Goal: Task Accomplishment & Management: Use online tool/utility

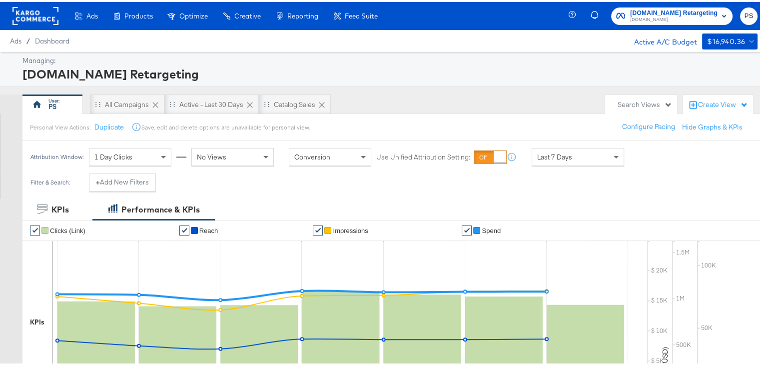
click at [656, 9] on span "[DOMAIN_NAME] Retargeting" at bounding box center [673, 11] width 87 height 10
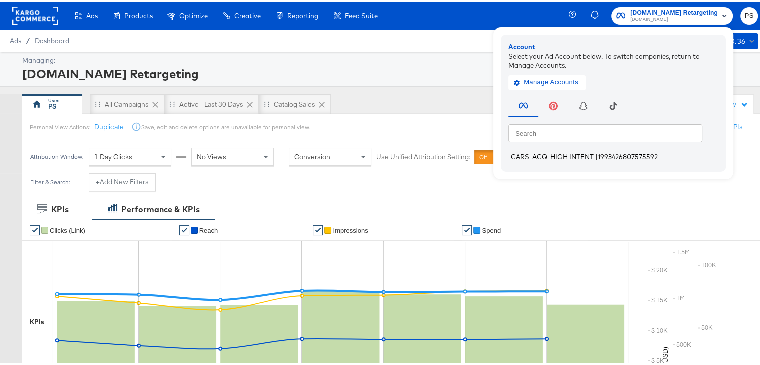
click at [522, 154] on span "CARS_ACQ_HIGH INTENT" at bounding box center [552, 155] width 83 height 8
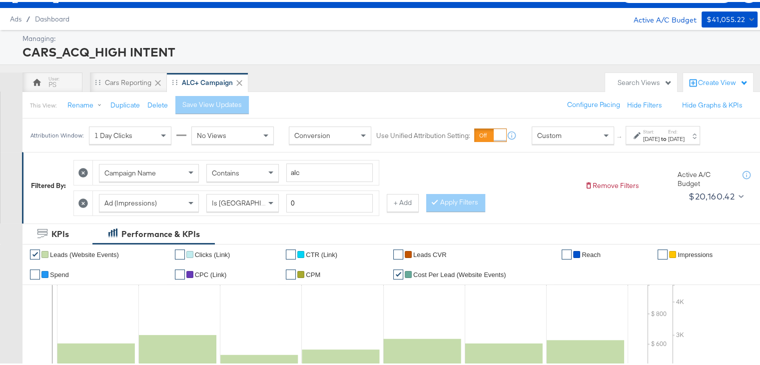
scroll to position [24, 0]
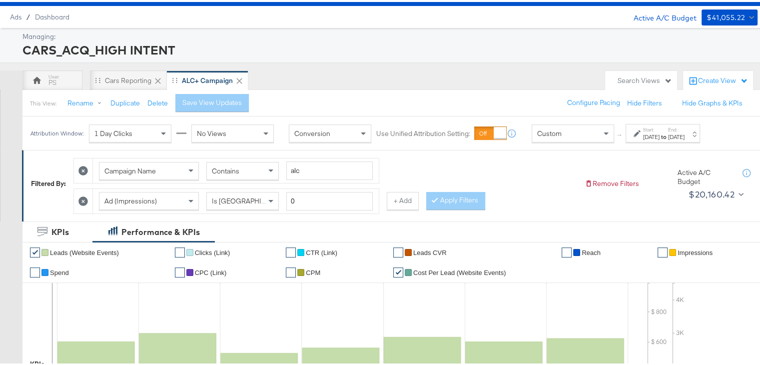
click at [648, 136] on div "Sep 17th 2025" at bounding box center [651, 135] width 16 height 8
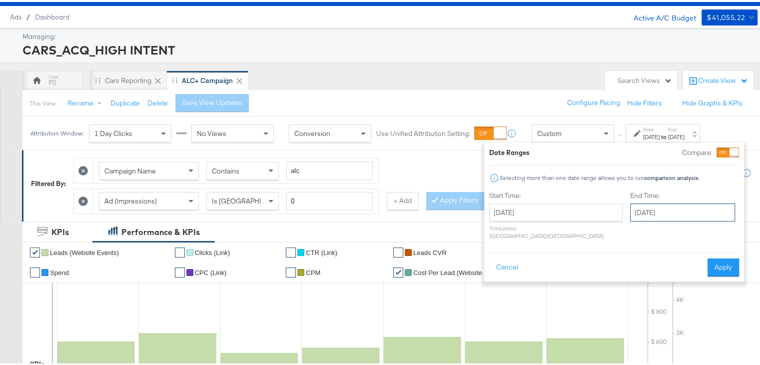
click at [633, 206] on input "September 23rd 2025" at bounding box center [682, 210] width 105 height 18
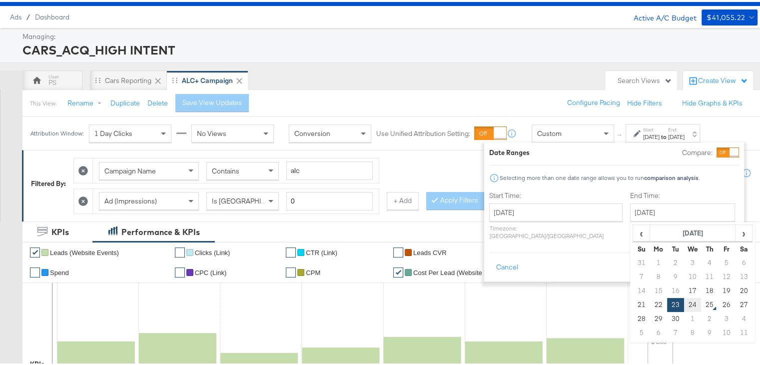
click at [684, 301] on td "24" at bounding box center [692, 303] width 17 height 14
type input "September 24th 2025"
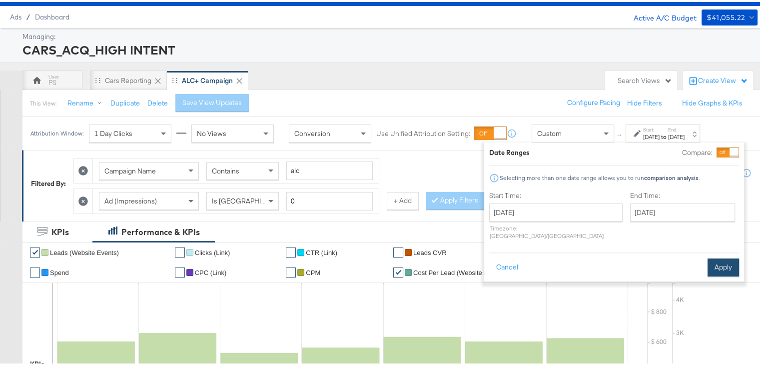
click at [725, 258] on button "Apply" at bounding box center [723, 265] width 31 height 18
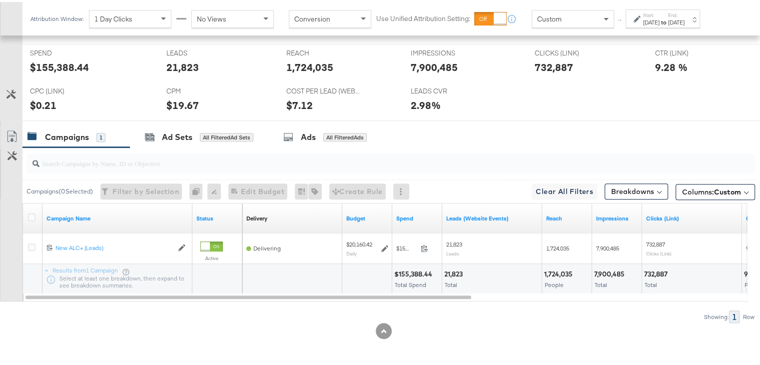
scroll to position [435, 0]
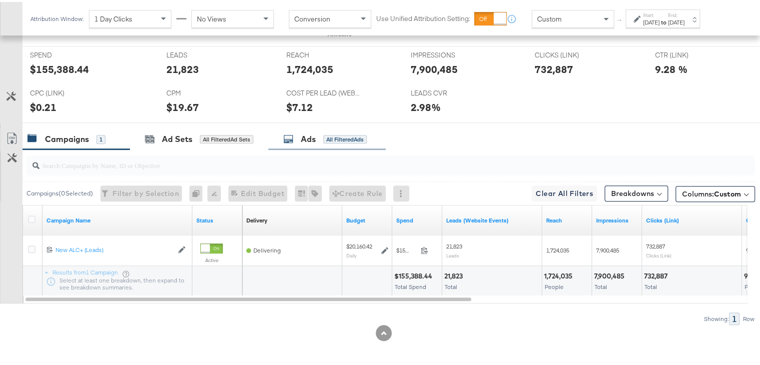
click at [305, 136] on div "Ads" at bounding box center [308, 136] width 15 height 11
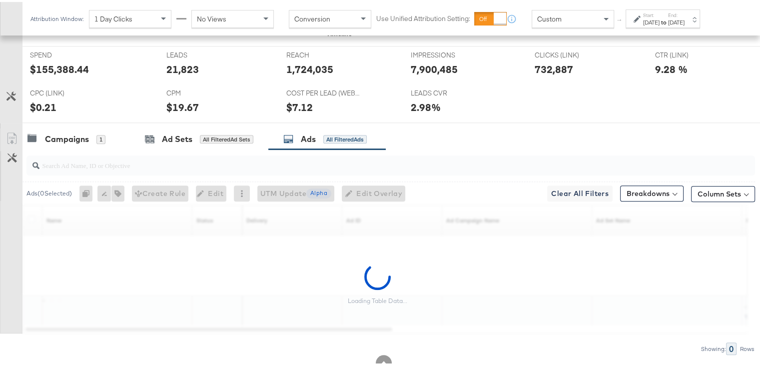
scroll to position [465, 0]
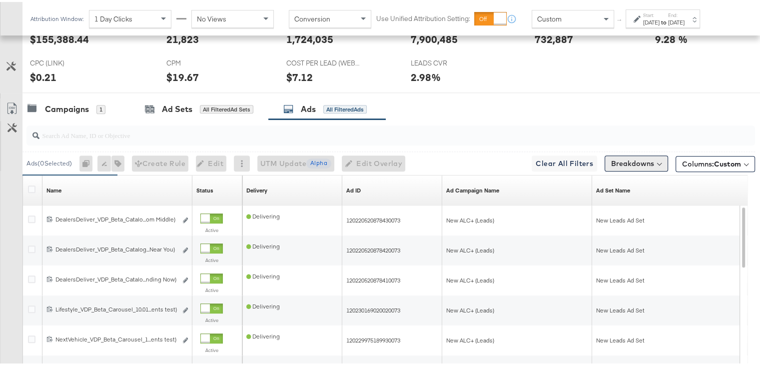
click at [635, 161] on button "Breakdowns" at bounding box center [636, 161] width 63 height 16
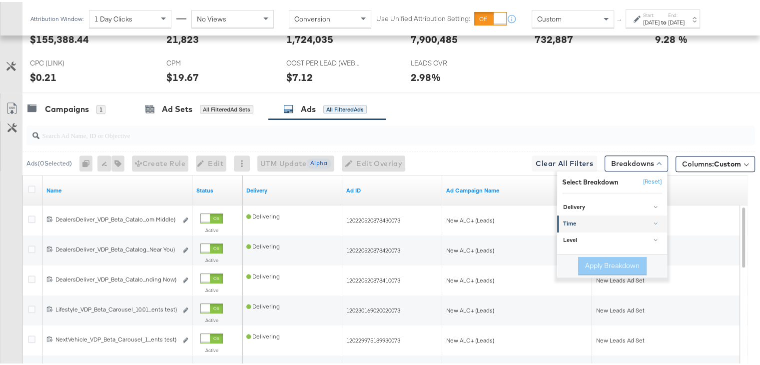
click at [568, 222] on div "Time" at bounding box center [612, 222] width 99 height 8
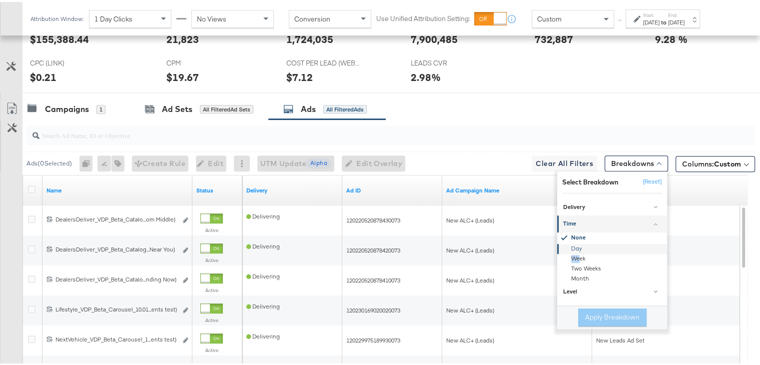
drag, startPoint x: 572, startPoint y: 249, endPoint x: 573, endPoint y: 241, distance: 8.1
click at [573, 241] on div "None Day Week Two Weeks Month" at bounding box center [612, 255] width 110 height 51
click at [573, 242] on div "Day" at bounding box center [613, 247] width 108 height 10
click at [602, 311] on button "Apply Breakdown" at bounding box center [612, 315] width 68 height 18
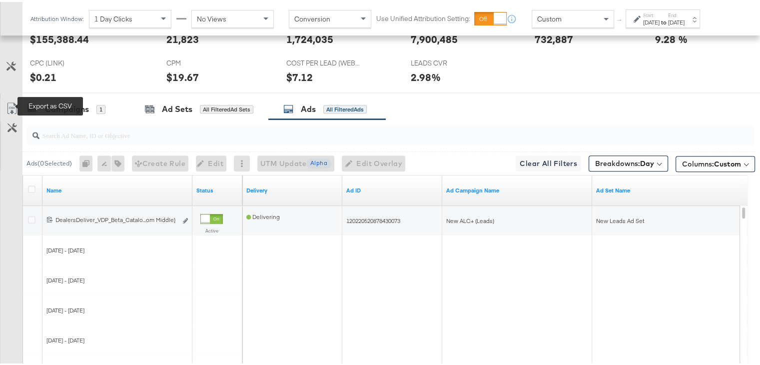
click at [7, 100] on icon at bounding box center [12, 106] width 12 height 12
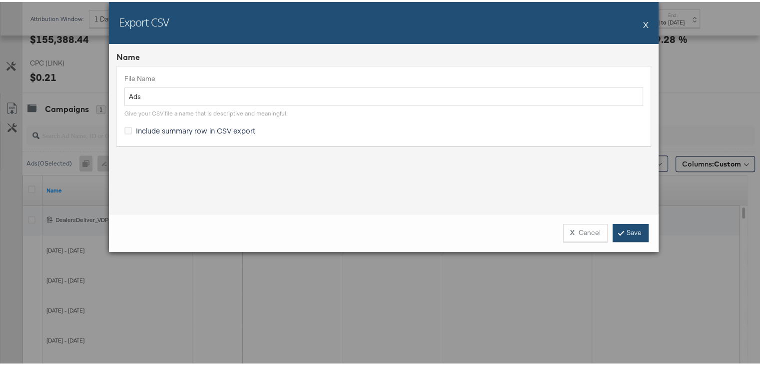
click at [620, 230] on link "Save" at bounding box center [631, 231] width 36 height 18
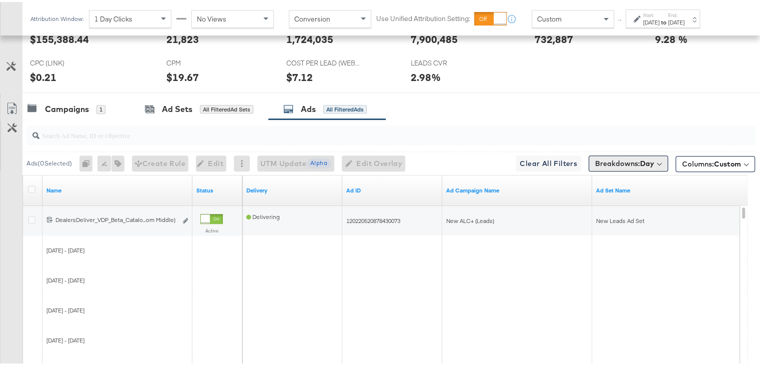
click at [640, 162] on b "Day" at bounding box center [647, 161] width 14 height 9
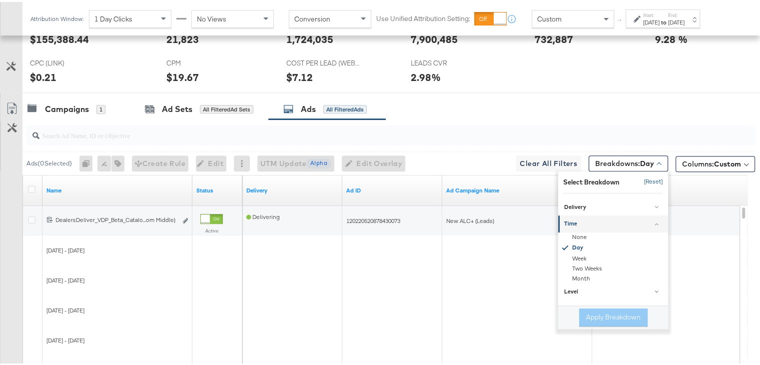
click at [646, 178] on button "[Reset]" at bounding box center [650, 180] width 25 height 16
click at [646, 180] on div "Ad Set Name" at bounding box center [667, 188] width 150 height 16
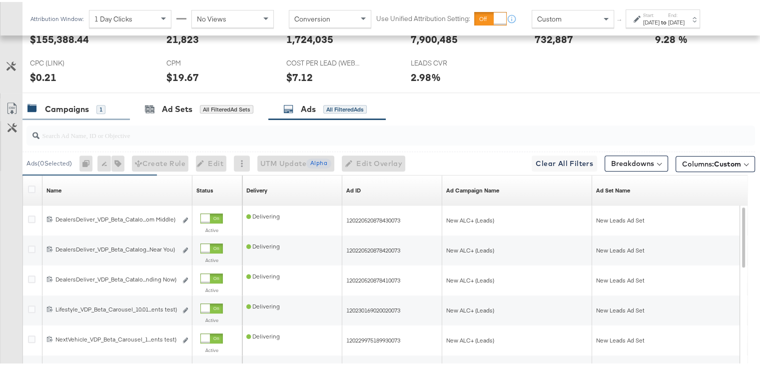
click at [63, 101] on div "Campaigns" at bounding box center [67, 106] width 44 height 11
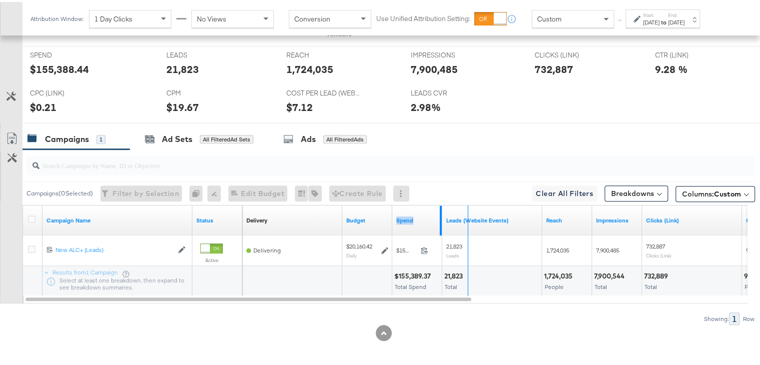
drag, startPoint x: 438, startPoint y: 209, endPoint x: 469, endPoint y: 212, distance: 30.6
click at [469, 212] on div "Delivery Sorting Unavailable Budget Spend Leads (Website Events) Reach Impressi…" at bounding box center [717, 218] width 950 height 30
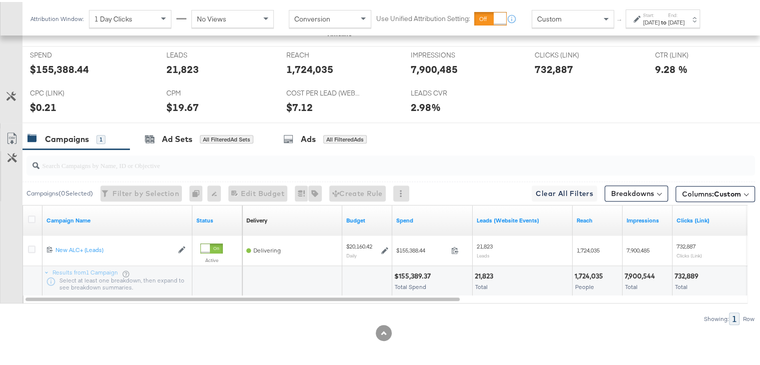
click at [591, 269] on div "1,724,035" at bounding box center [590, 273] width 31 height 9
copy div "1,724,035"
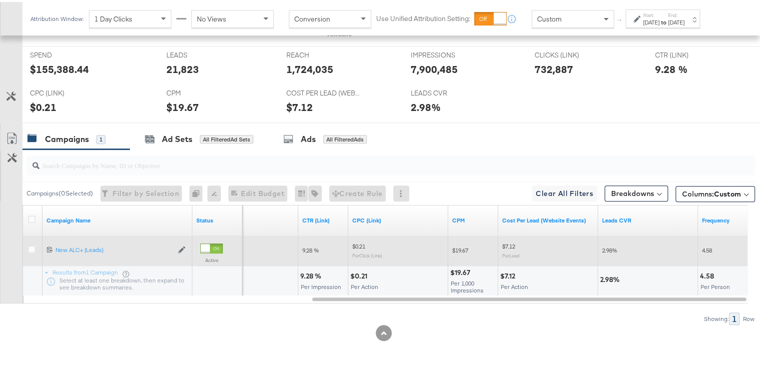
click at [707, 244] on span "4.58" at bounding box center [707, 247] width 10 height 7
copy span "4.58"
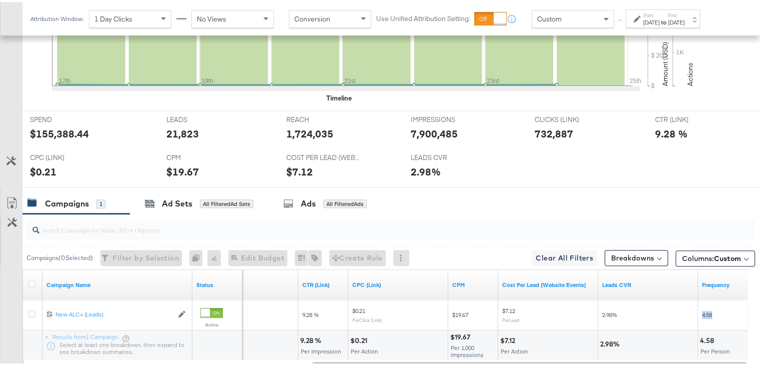
scroll to position [378, 0]
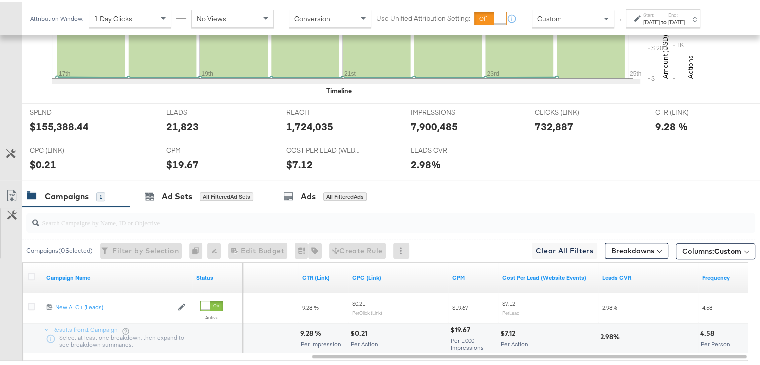
click at [111, 227] on div at bounding box center [390, 221] width 729 height 20
click at [294, 195] on div "Ads All Filtered Ads" at bounding box center [324, 194] width 83 height 11
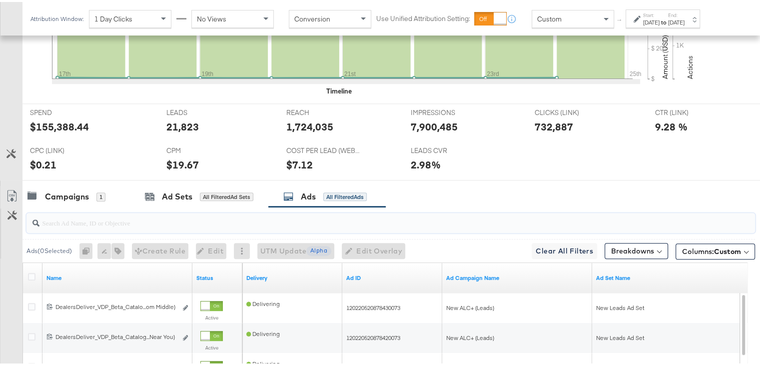
click at [85, 216] on input "search" at bounding box center [364, 216] width 650 height 19
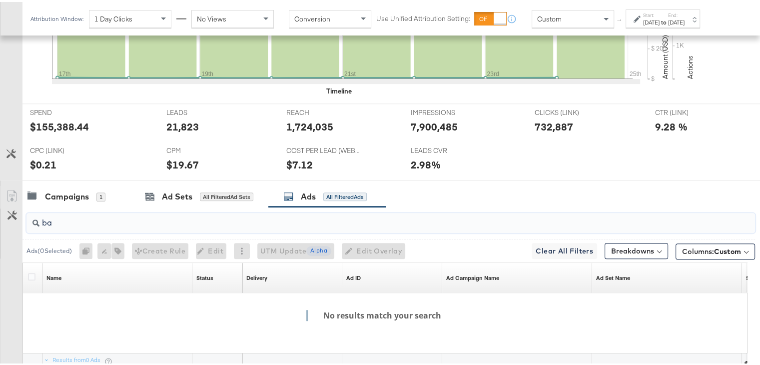
type input "b"
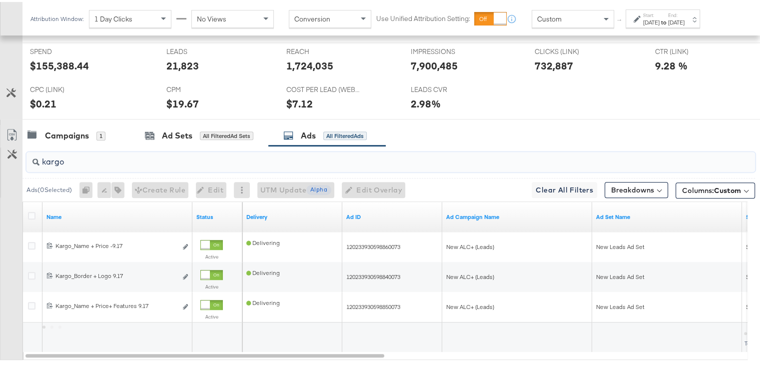
scroll to position [495, 0]
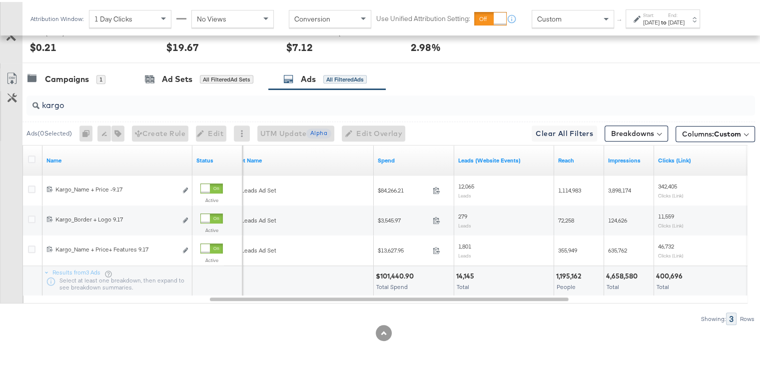
click at [566, 270] on div "1,195,162" at bounding box center [570, 273] width 28 height 9
copy div "1,195,162"
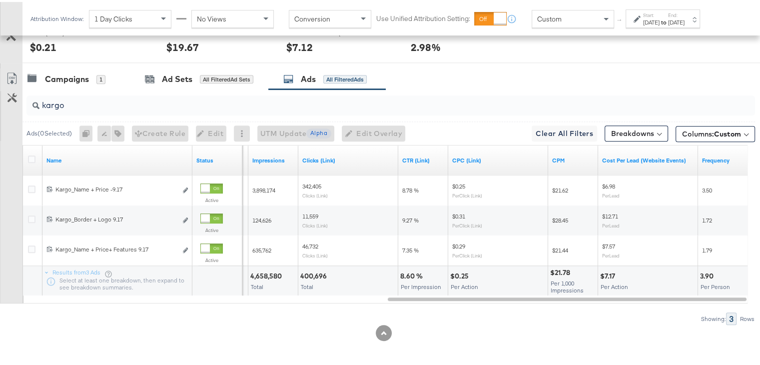
click at [704, 271] on div "3.90" at bounding box center [708, 273] width 16 height 9
copy div "3.90"
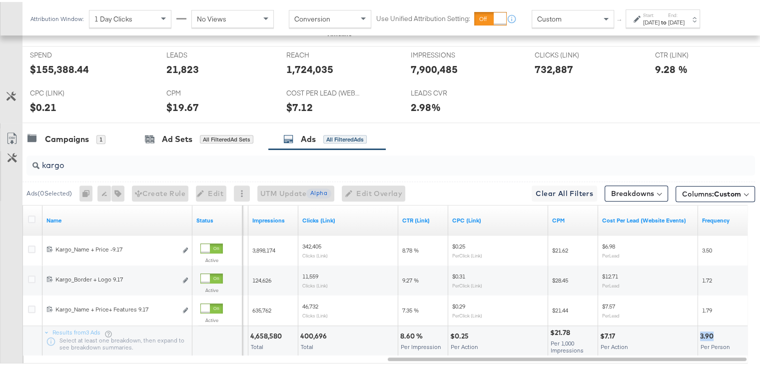
scroll to position [435, 0]
click at [71, 168] on div "kargo" at bounding box center [390, 164] width 729 height 20
type input "k"
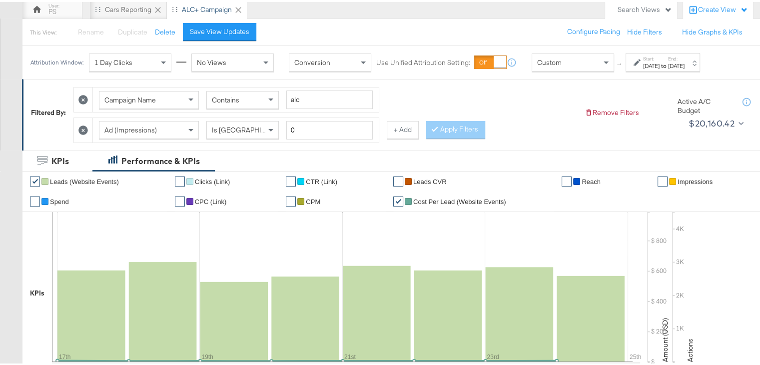
scroll to position [60, 0]
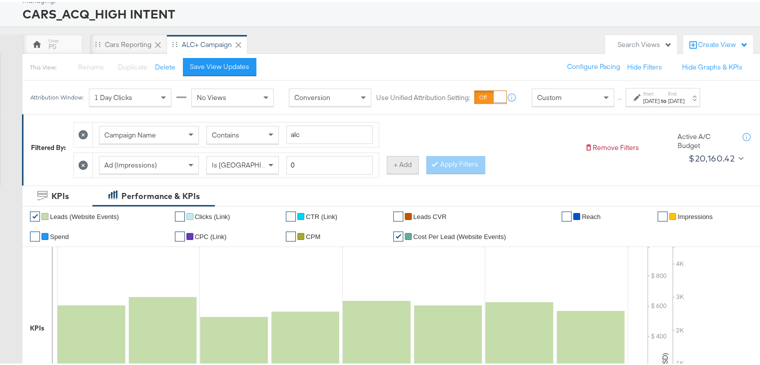
click at [391, 170] on button "+ Add" at bounding box center [403, 163] width 32 height 18
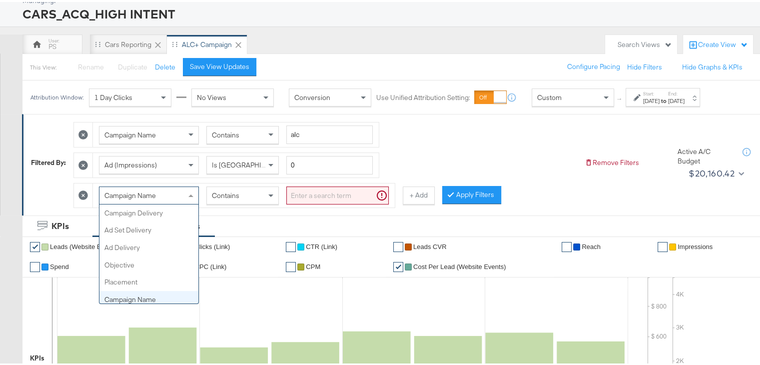
click at [167, 191] on div "Campaign Name" at bounding box center [148, 193] width 99 height 17
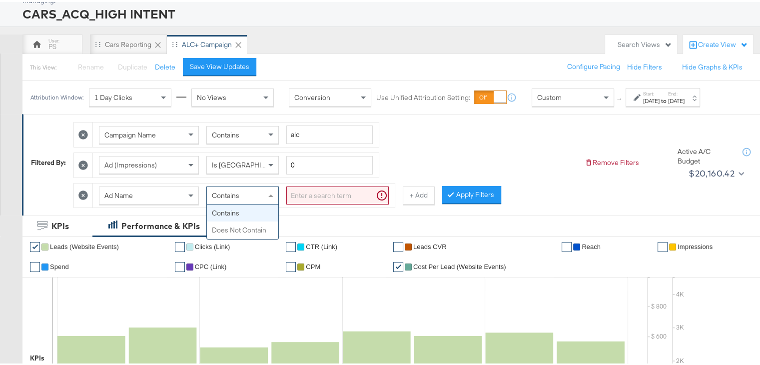
click at [241, 198] on div "Contains" at bounding box center [242, 193] width 71 height 17
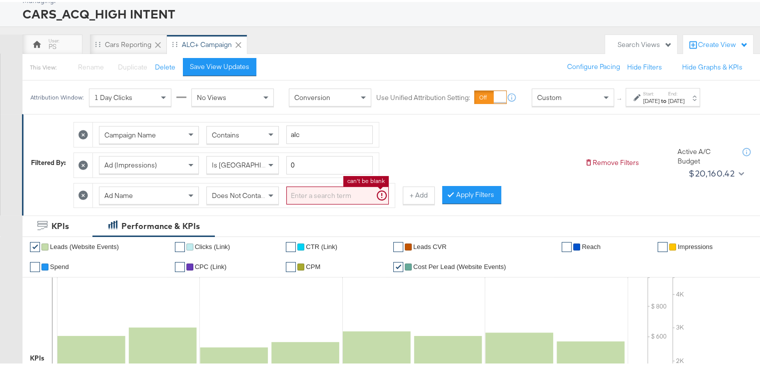
click at [322, 196] on input "search" at bounding box center [337, 193] width 102 height 18
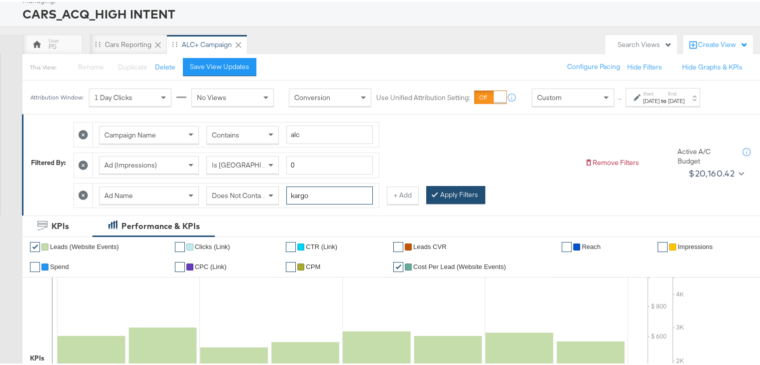
type input "kargo"
click at [452, 187] on button "Apply Filters" at bounding box center [455, 193] width 59 height 18
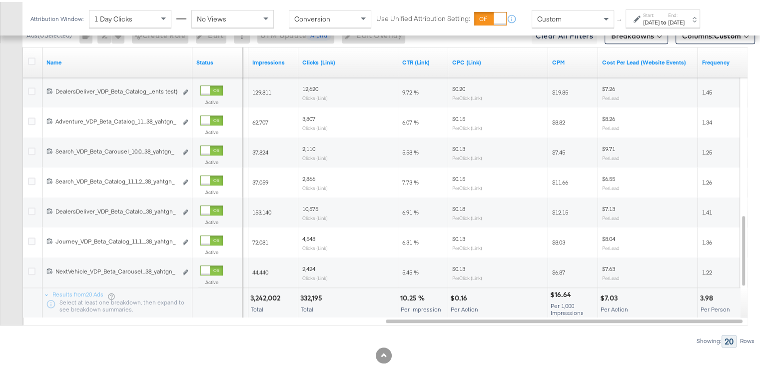
scroll to position [645, 0]
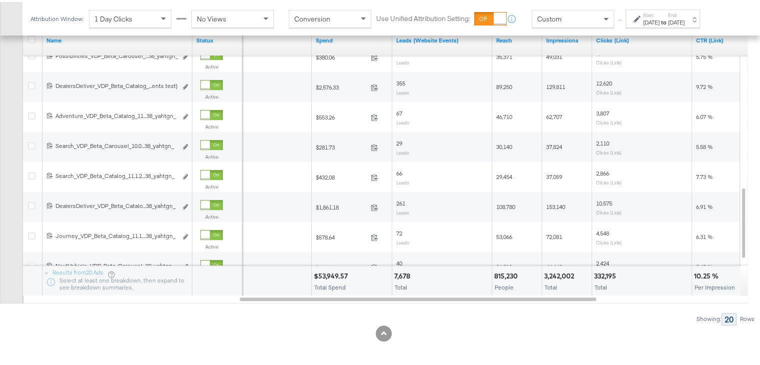
click at [509, 269] on div "815,230" at bounding box center [507, 273] width 26 height 9
copy div "815,230"
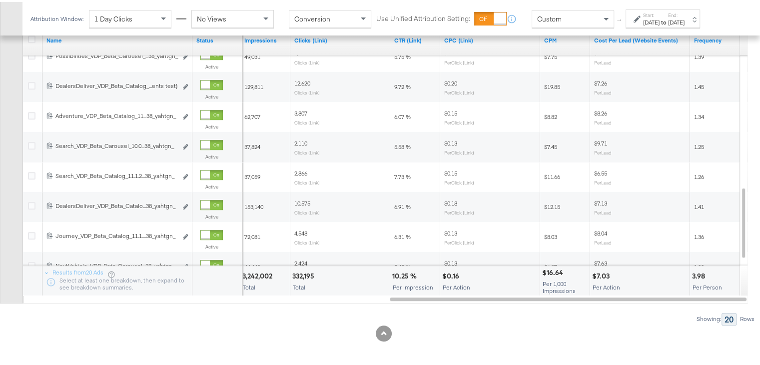
click at [698, 273] on div "3.98" at bounding box center [700, 273] width 16 height 9
copy div "3.98"
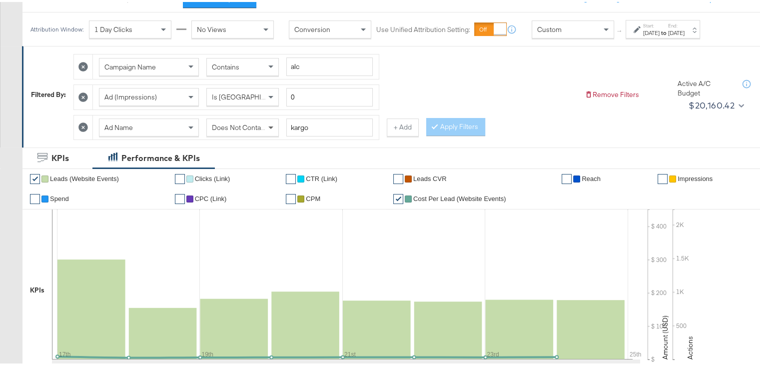
scroll to position [130, 0]
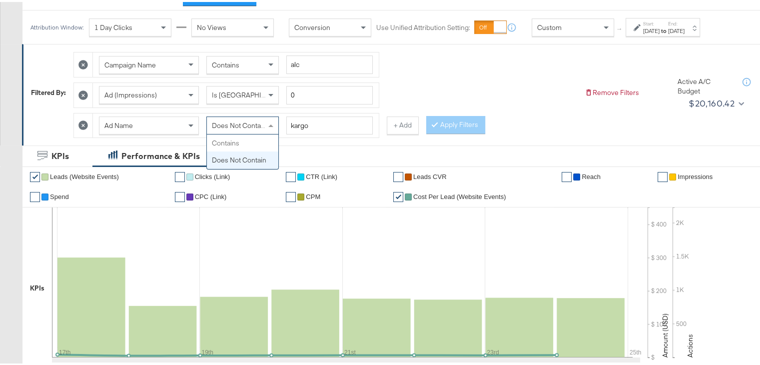
click at [259, 122] on span "Does Not Contain" at bounding box center [239, 123] width 54 height 9
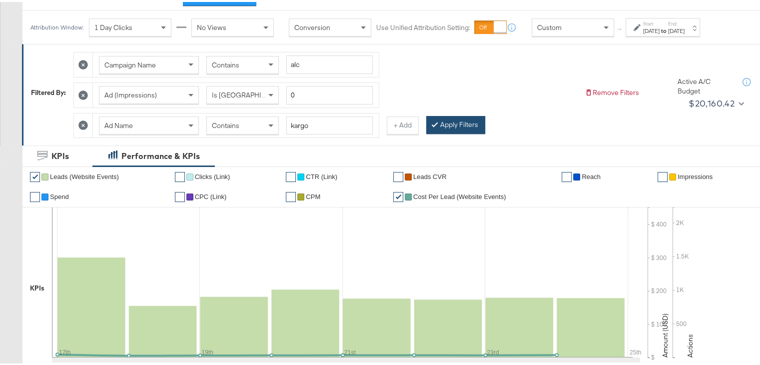
click at [437, 122] on div at bounding box center [436, 122] width 7 height 9
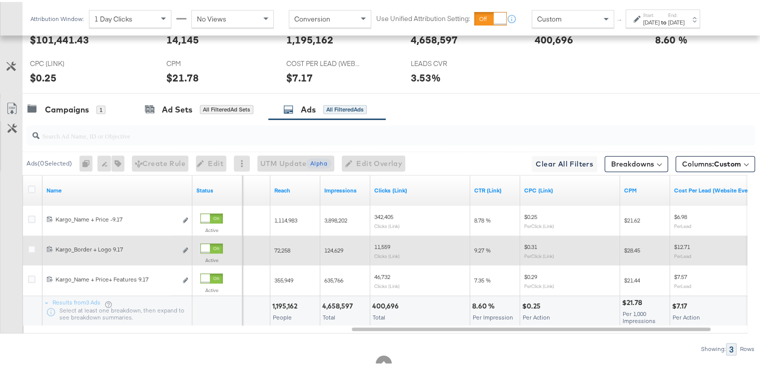
scroll to position [519, 0]
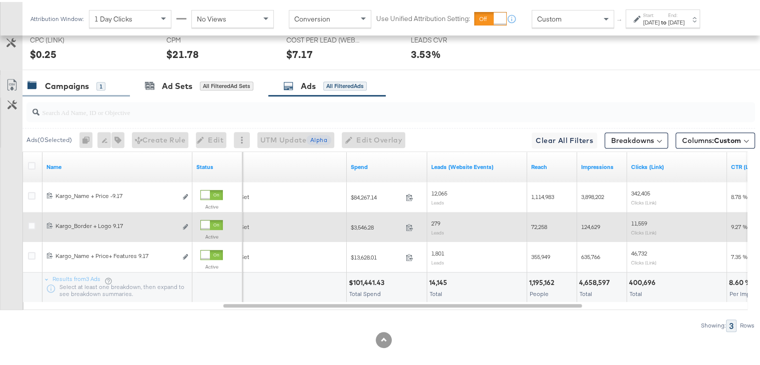
click at [63, 79] on div "Campaigns" at bounding box center [67, 83] width 44 height 11
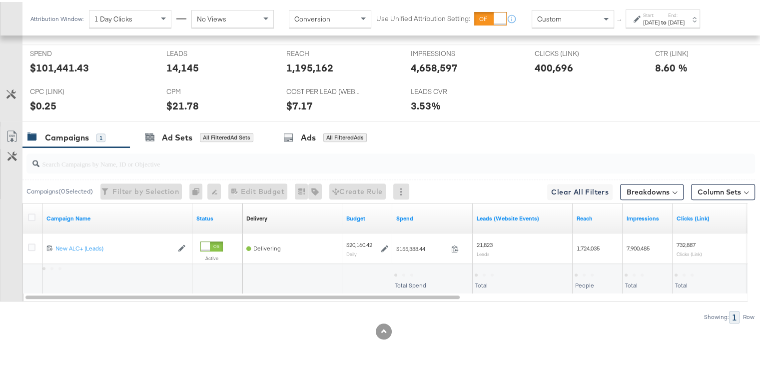
scroll to position [465, 0]
